Goal: Book appointment/travel/reservation

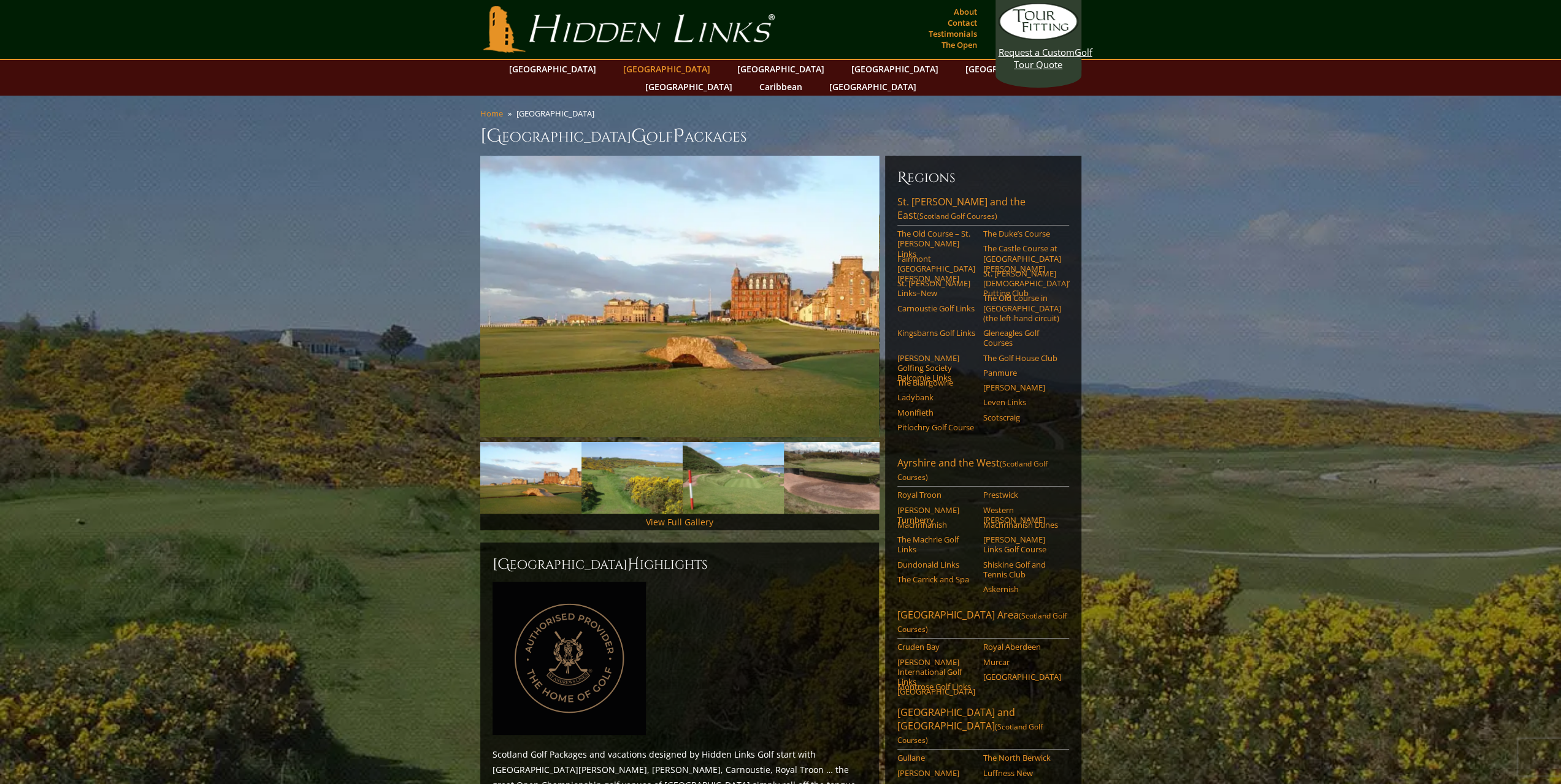
click at [636, 67] on link "[GEOGRAPHIC_DATA]" at bounding box center [667, 69] width 99 height 18
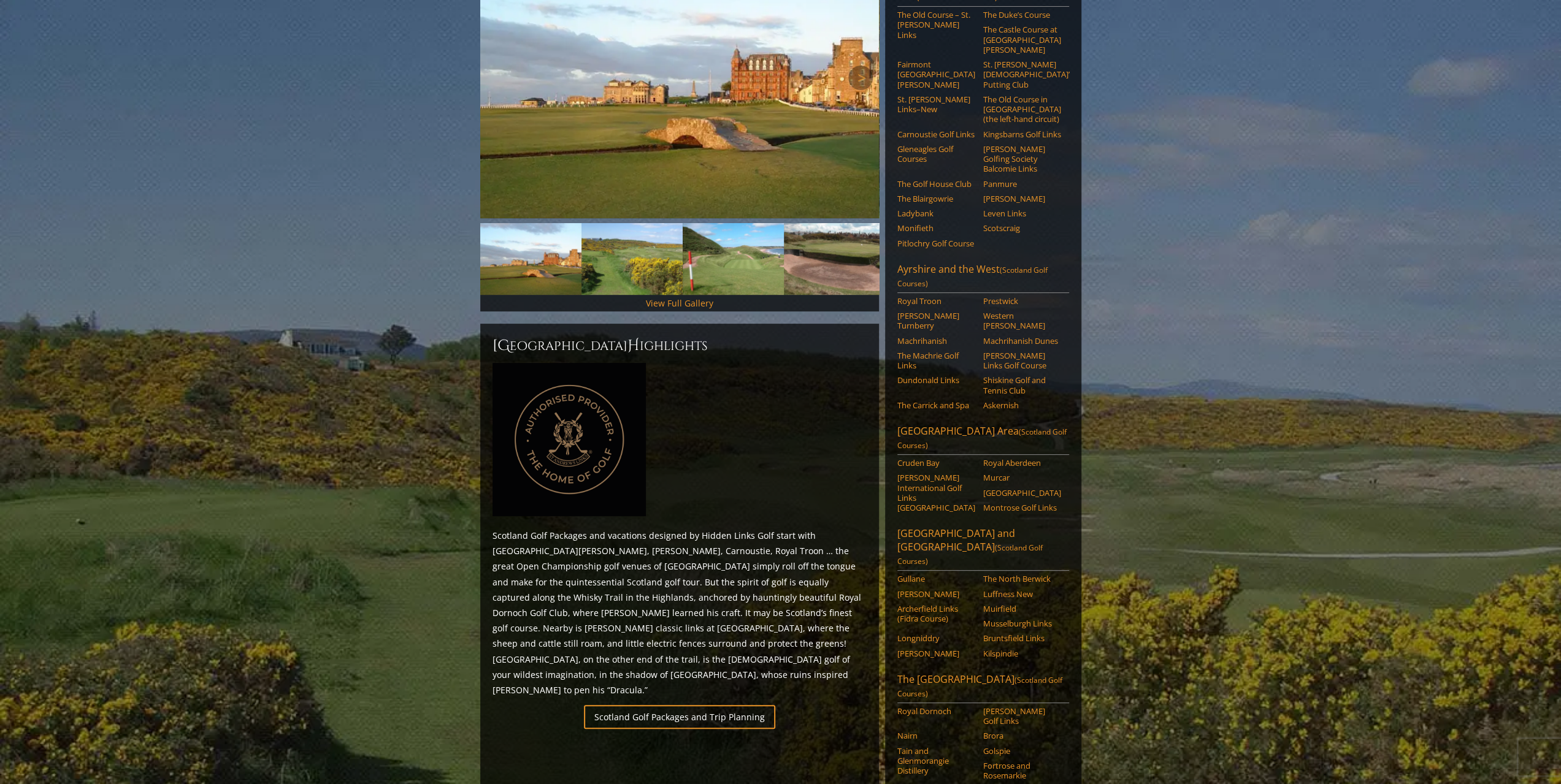
scroll to position [368, 0]
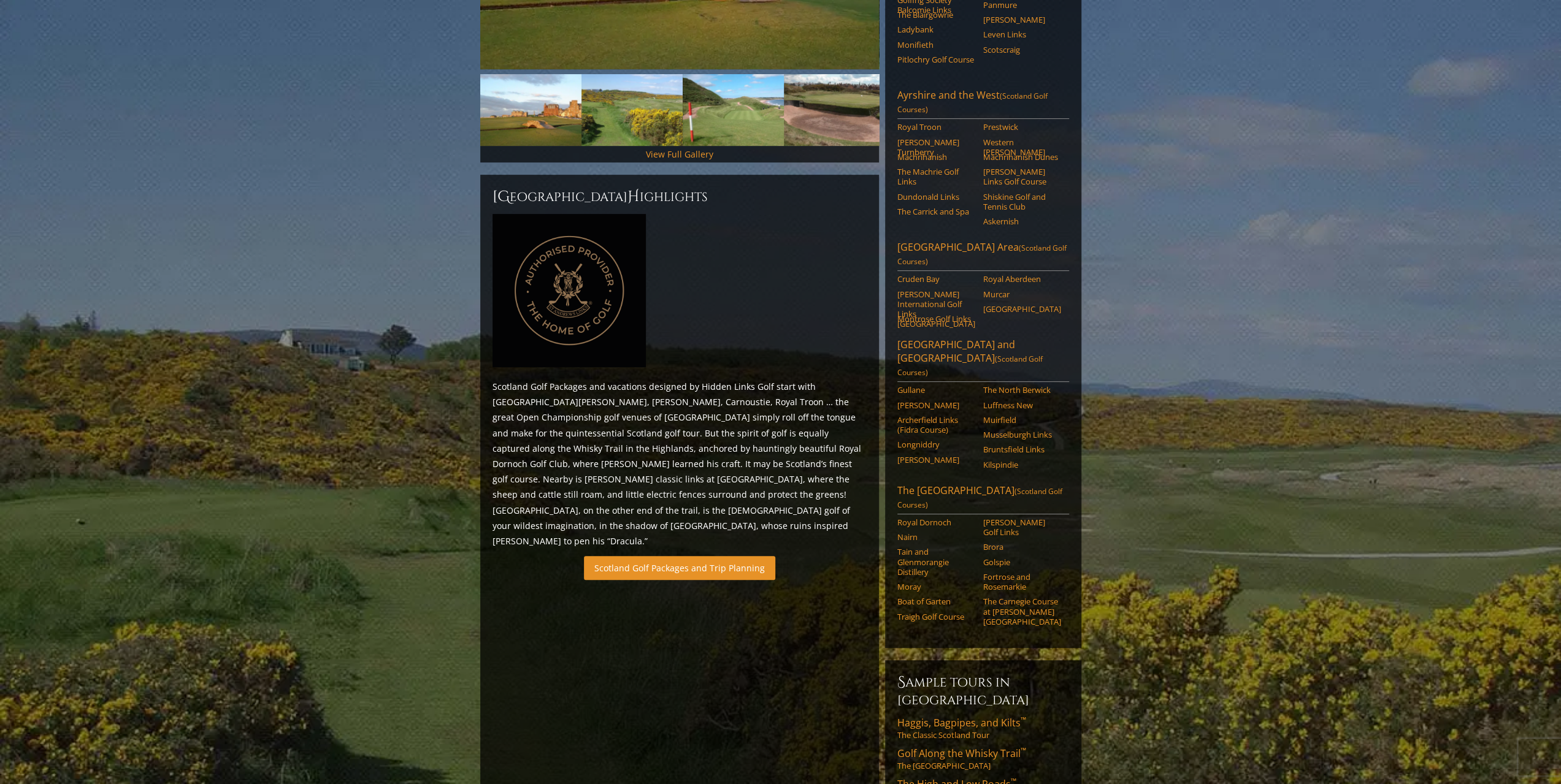
click at [730, 556] on link "Scotland Golf Packages and Trip Planning" at bounding box center [680, 568] width 192 height 24
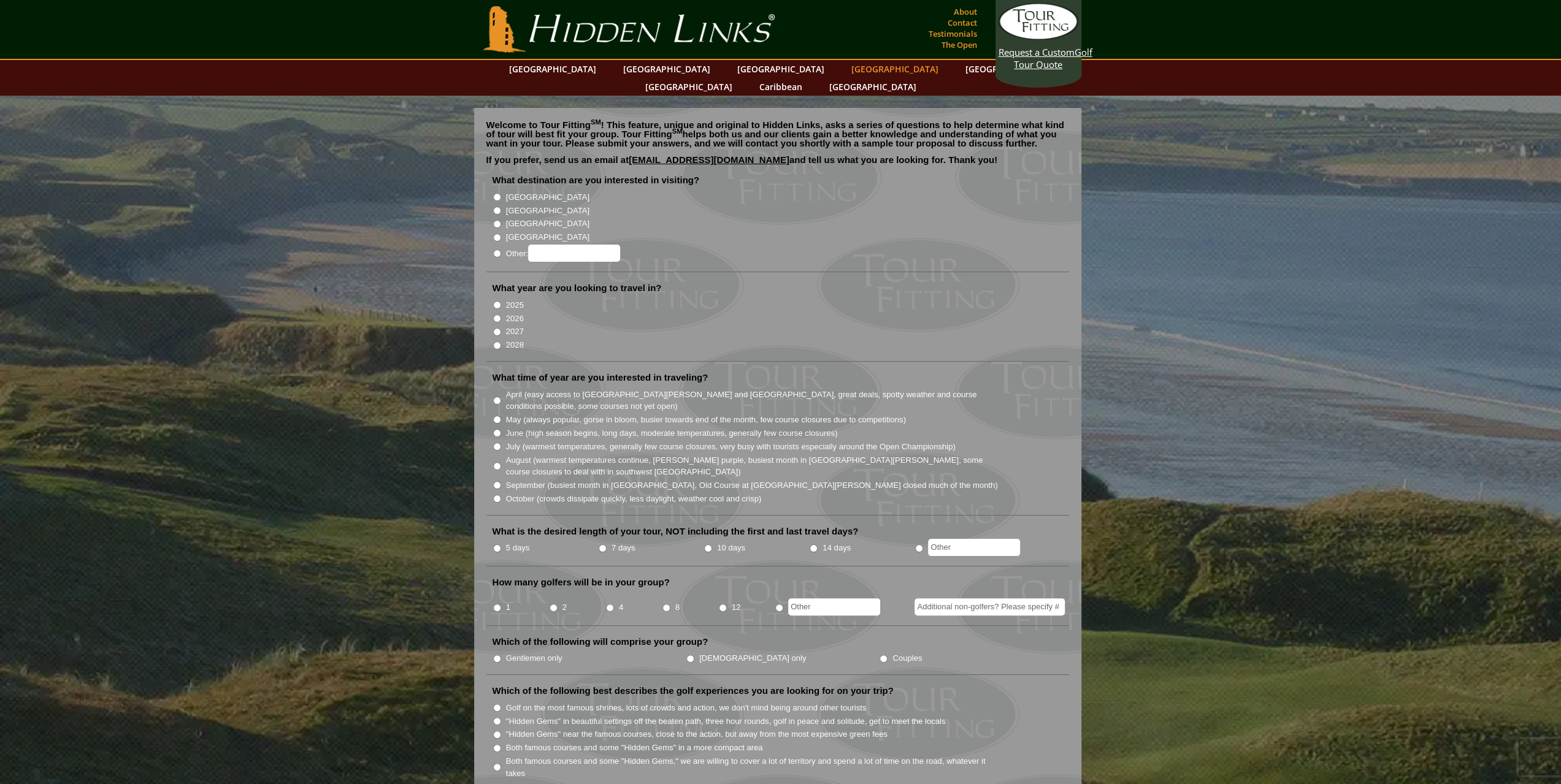
click at [845, 70] on link "[GEOGRAPHIC_DATA]" at bounding box center [895, 69] width 99 height 18
